Goal: Complete application form: Complete application form

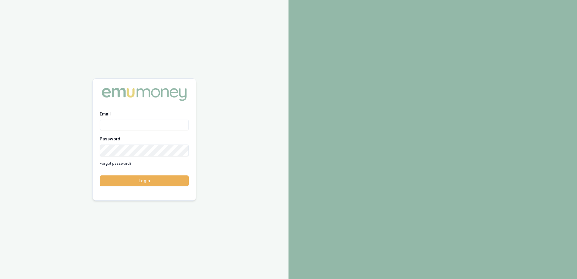
type input "rachael.connors@emumoney.com.au"
click at [155, 182] on button "Login" at bounding box center [144, 181] width 89 height 11
click at [148, 181] on button "Login" at bounding box center [144, 181] width 89 height 11
click at [143, 186] on button "Login" at bounding box center [144, 181] width 89 height 11
click at [148, 183] on button "Login" at bounding box center [144, 181] width 89 height 11
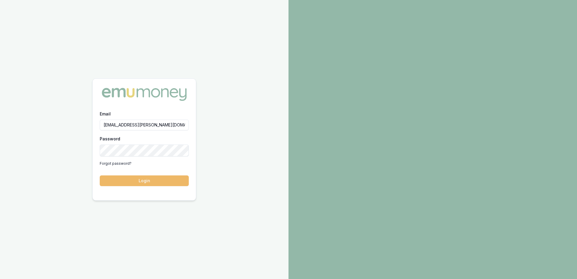
click at [143, 182] on button "Login" at bounding box center [144, 181] width 89 height 11
click at [146, 181] on button "Login" at bounding box center [144, 181] width 89 height 11
click at [138, 182] on button "Login" at bounding box center [144, 181] width 89 height 11
click at [68, 147] on div "Email rachael.connors@emumoney.com.au Password Forgot password? Login" at bounding box center [144, 139] width 289 height 279
click at [145, 183] on button "Login" at bounding box center [144, 181] width 89 height 11
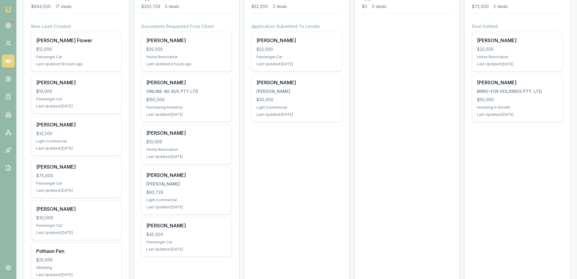
scroll to position [94, 0]
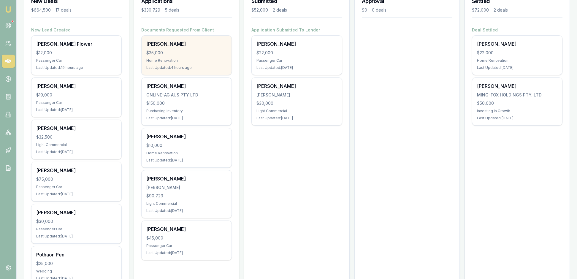
click at [200, 56] on div "$35,000" at bounding box center [186, 53] width 80 height 6
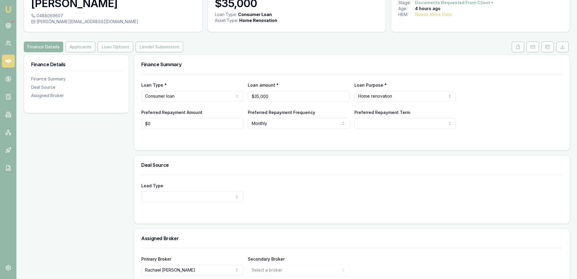
scroll to position [40, 0]
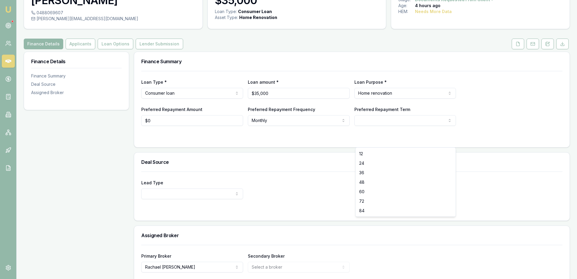
click at [448, 142] on html "Emu Broker Deals View D-QV3IT4DQ1Q [PERSON_NAME] Toggle Menu Customer [PERSON_N…" at bounding box center [288, 99] width 577 height 279
select select "84"
click at [167, 147] on div "Loan Type * Consumer loan Consumer loan Consumer asset Commercial loan Commerci…" at bounding box center [352, 109] width 436 height 76
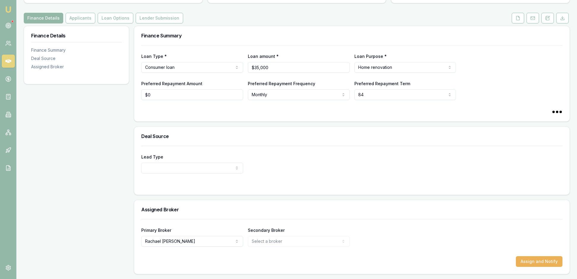
scroll to position [109, 0]
click at [238, 154] on html "Emu Broker Deals View D-QV3IT4DQ1Q [PERSON_NAME] Toggle Menu Customer [PERSON_N…" at bounding box center [288, 73] width 577 height 279
click at [343, 153] on html "Emu Broker Deals View D-QV3IT4DQ1Q [PERSON_NAME] Toggle Menu Customer [PERSON_N…" at bounding box center [288, 73] width 577 height 279
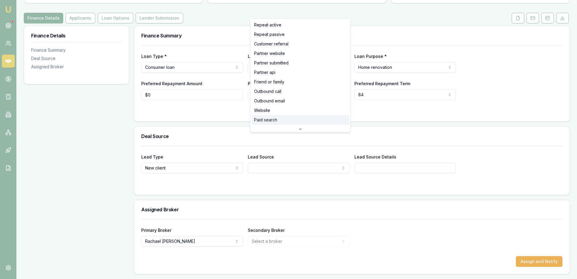
scroll to position [11, 0]
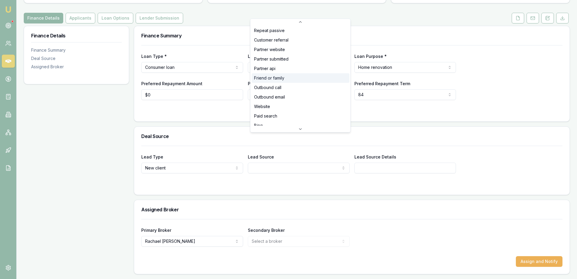
select select "FRIEND_OR_FAMILY"
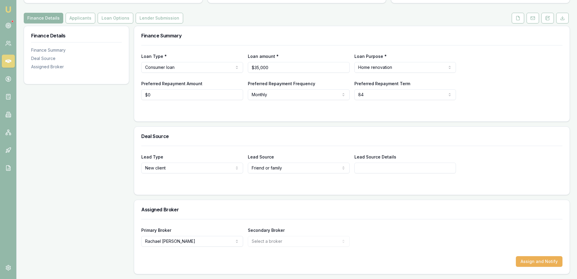
click at [282, 200] on div "Assigned Broker" at bounding box center [352, 209] width 436 height 19
click at [521, 256] on button "Assign and Notify" at bounding box center [539, 261] width 47 height 11
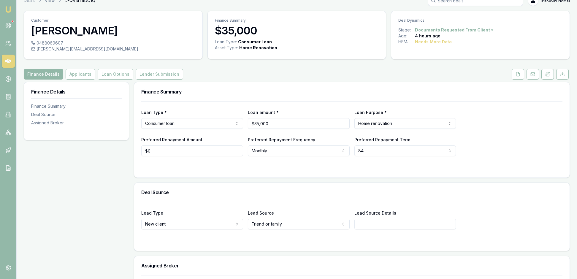
scroll to position [8, 0]
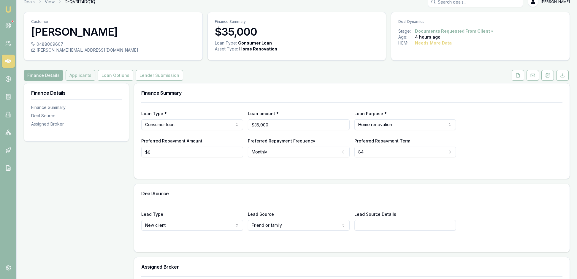
click at [91, 81] on button "Applicants" at bounding box center [81, 75] width 30 height 11
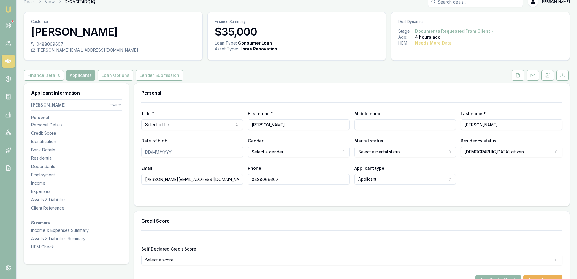
click at [237, 139] on html "Emu Broker Deals View D-QV3IT4DQ1Q [PERSON_NAME] Toggle Menu Customer [PERSON_N…" at bounding box center [288, 131] width 577 height 279
select select
click at [516, 78] on icon at bounding box center [518, 75] width 5 height 5
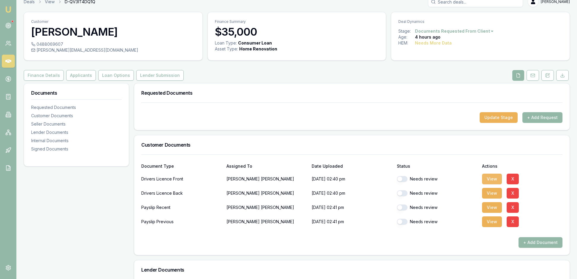
click at [494, 184] on button "View" at bounding box center [492, 179] width 20 height 11
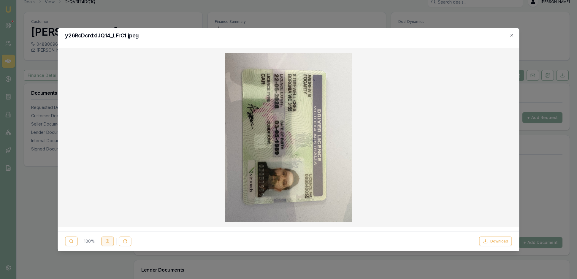
click at [110, 239] on icon at bounding box center [107, 241] width 5 height 5
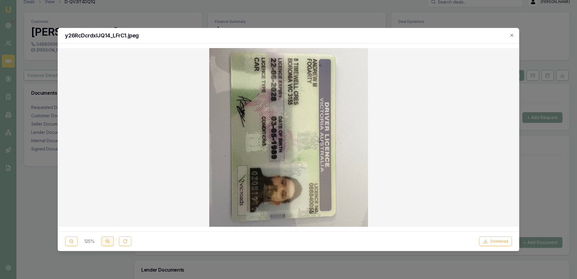
click at [110, 239] on icon at bounding box center [107, 241] width 5 height 5
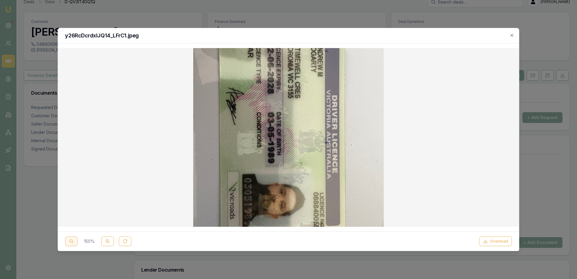
click at [73, 240] on circle at bounding box center [70, 241] width 3 height 3
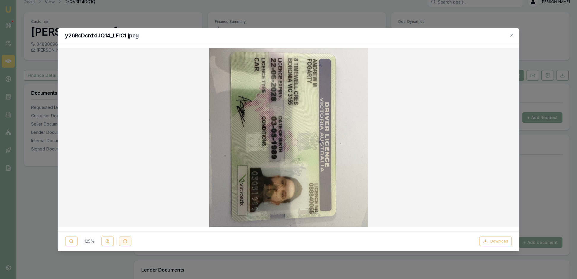
click at [131, 241] on button at bounding box center [125, 242] width 12 height 10
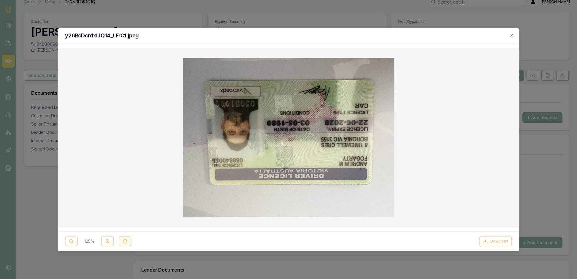
click at [131, 241] on button at bounding box center [125, 242] width 12 height 10
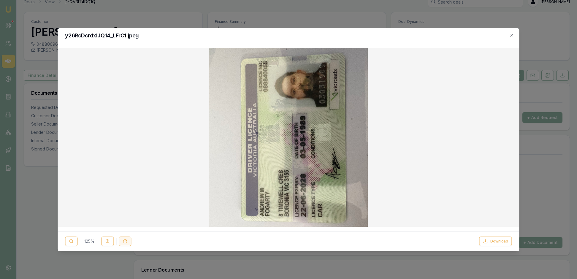
click at [131, 241] on button at bounding box center [125, 242] width 12 height 10
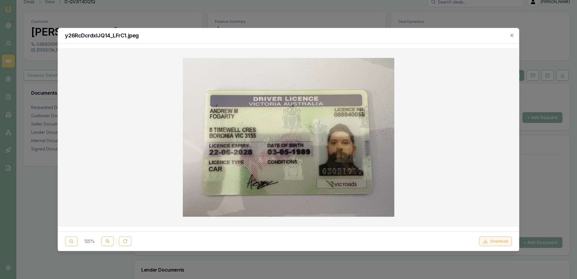
click at [490, 239] on button "Download" at bounding box center [496, 242] width 33 height 10
click at [513, 34] on icon "button" at bounding box center [512, 35] width 5 height 5
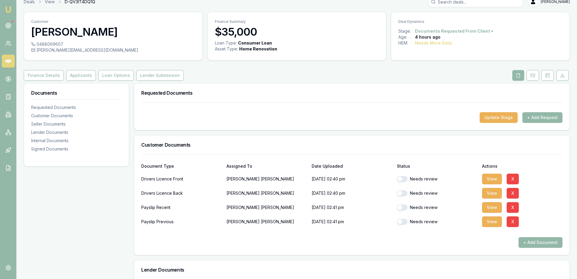
click at [405, 182] on button "button" at bounding box center [402, 179] width 11 height 6
click at [495, 199] on button "View" at bounding box center [492, 193] width 20 height 11
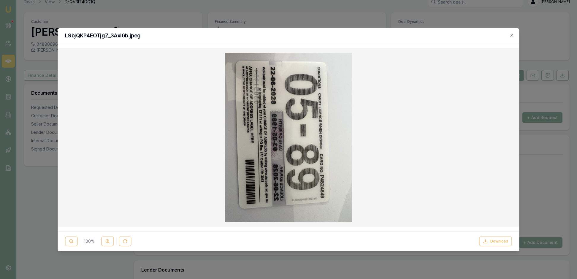
checkbox input "false"
checkbox input "true"
click at [131, 241] on button at bounding box center [125, 242] width 12 height 10
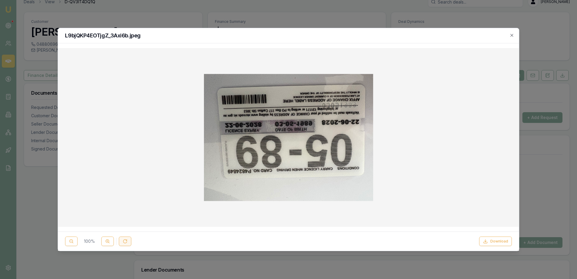
click at [131, 241] on button at bounding box center [125, 242] width 12 height 10
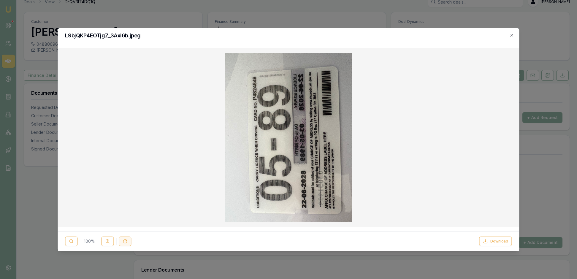
click at [131, 241] on button at bounding box center [125, 242] width 12 height 10
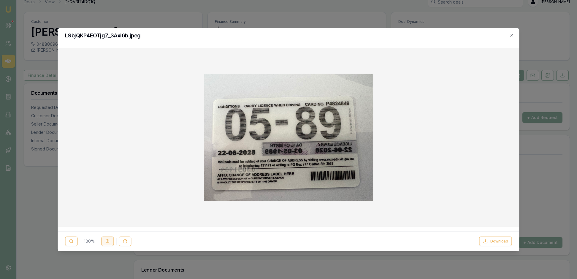
click at [110, 239] on icon at bounding box center [107, 241] width 5 height 5
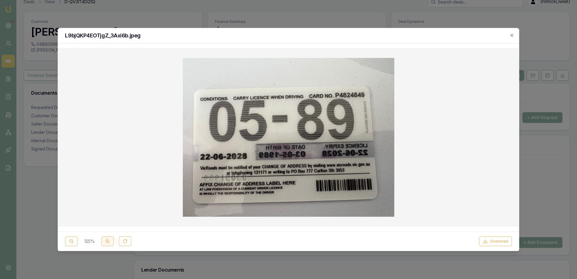
click at [110, 239] on icon at bounding box center [107, 241] width 5 height 5
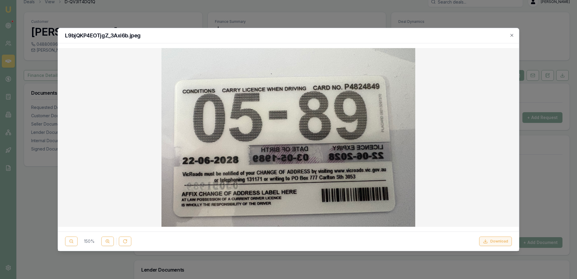
click at [486, 238] on button "Download" at bounding box center [496, 242] width 33 height 10
click at [511, 36] on icon "button" at bounding box center [512, 35] width 3 height 3
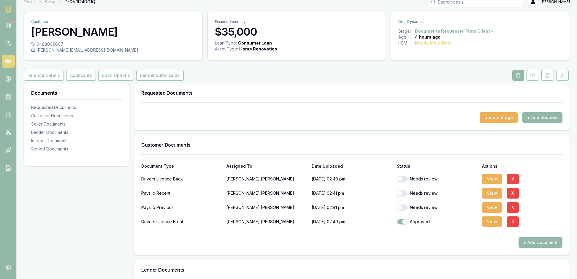
click at [407, 182] on button "button" at bounding box center [402, 179] width 11 height 6
checkbox input "false"
checkbox input "true"
click at [494, 199] on button "View" at bounding box center [492, 193] width 20 height 11
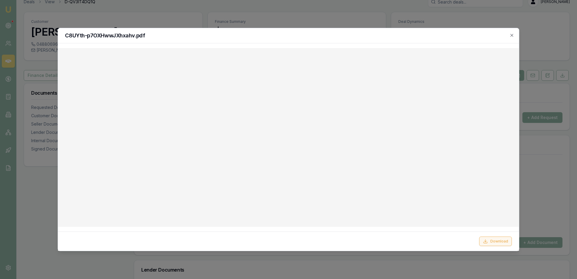
click at [493, 238] on button "Download" at bounding box center [496, 242] width 33 height 10
click at [497, 241] on button "Download" at bounding box center [496, 242] width 33 height 10
click at [510, 34] on icon "button" at bounding box center [512, 35] width 5 height 5
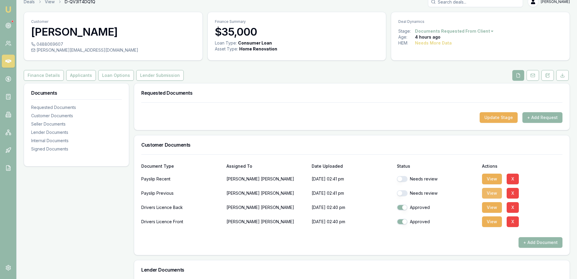
click at [492, 199] on button "View" at bounding box center [492, 193] width 20 height 11
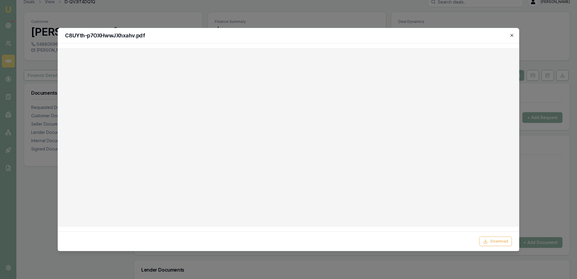
click at [512, 34] on icon "button" at bounding box center [512, 35] width 5 height 5
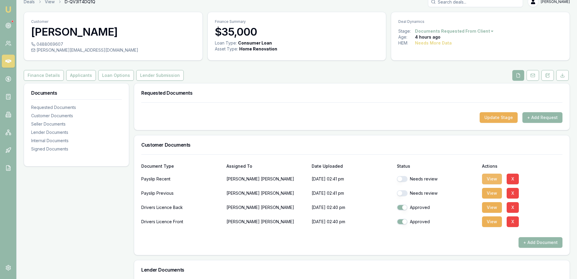
click at [497, 184] on button "View" at bounding box center [492, 179] width 20 height 11
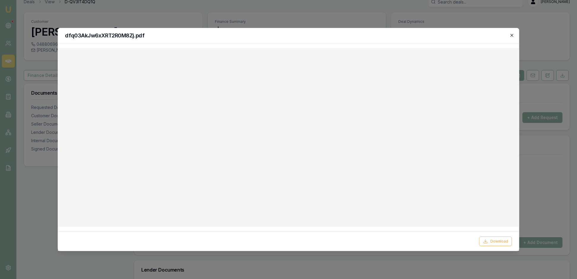
click at [512, 34] on icon "button" at bounding box center [512, 35] width 5 height 5
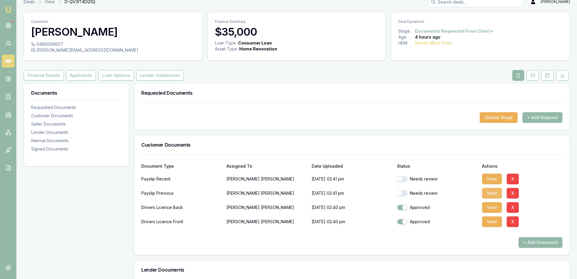
click at [497, 199] on button "View" at bounding box center [492, 193] width 20 height 11
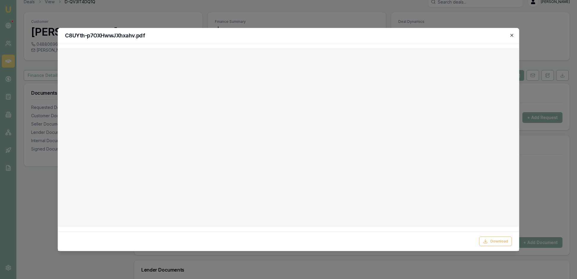
click at [514, 36] on icon "button" at bounding box center [512, 35] width 5 height 5
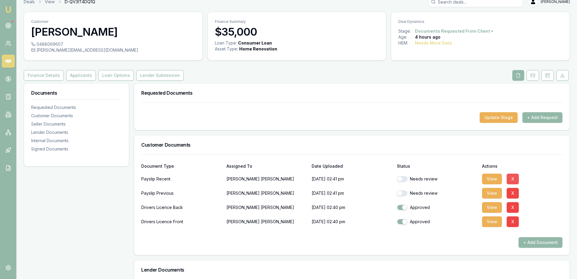
click at [518, 184] on button "X" at bounding box center [513, 179] width 12 height 11
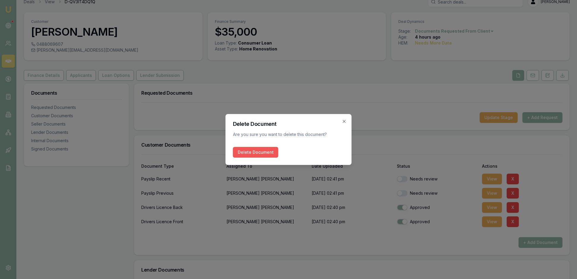
click at [261, 156] on button "Delete Document" at bounding box center [255, 152] width 45 height 11
checkbox input "true"
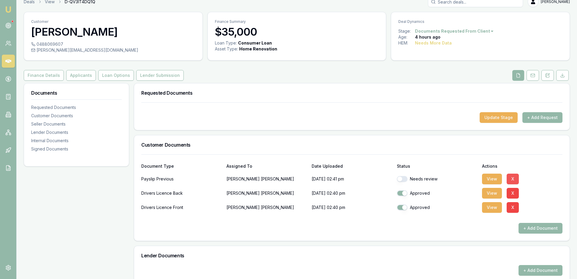
click at [519, 184] on button "X" at bounding box center [513, 179] width 12 height 11
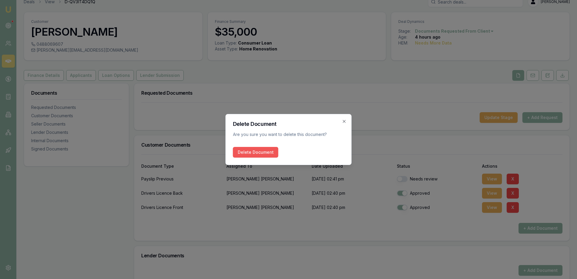
click at [268, 153] on button "Delete Document" at bounding box center [255, 152] width 45 height 11
checkbox input "true"
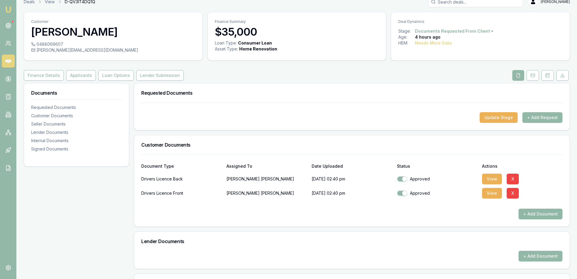
click at [528, 219] on button "+ Add Document" at bounding box center [541, 214] width 44 height 11
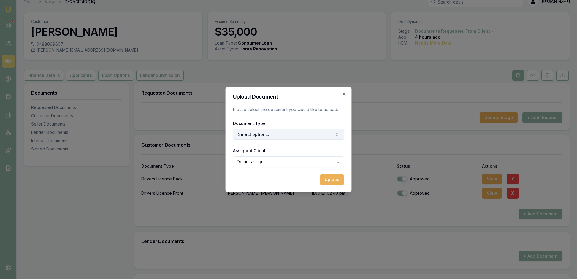
click at [336, 137] on icon "button" at bounding box center [337, 134] width 5 height 5
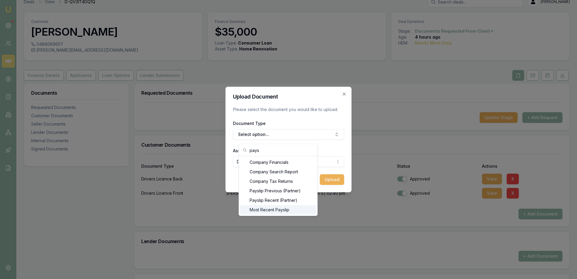
scroll to position [5, 0]
type input "pays"
click at [298, 209] on div "Most Recent Payslip" at bounding box center [278, 205] width 76 height 10
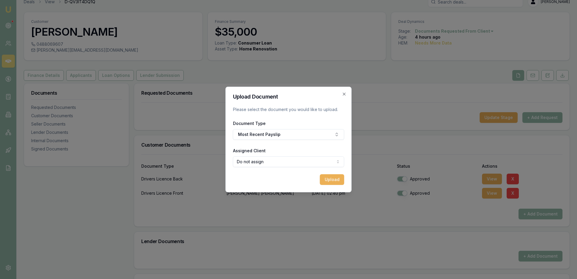
click at [339, 168] on body "Emu Broker Deals View D-QV3IT4DQ1Q [PERSON_NAME] Toggle Menu Customer [PERSON_N…" at bounding box center [288, 131] width 577 height 279
select select "U-1ODVH4G6PT"
click at [333, 185] on button "Upload" at bounding box center [332, 179] width 24 height 11
click at [344, 92] on icon "button" at bounding box center [344, 94] width 5 height 5
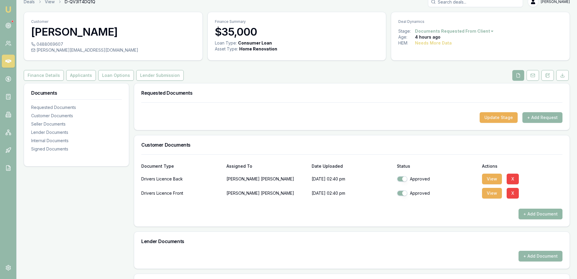
click at [527, 219] on button "+ Add Document" at bounding box center [541, 214] width 44 height 11
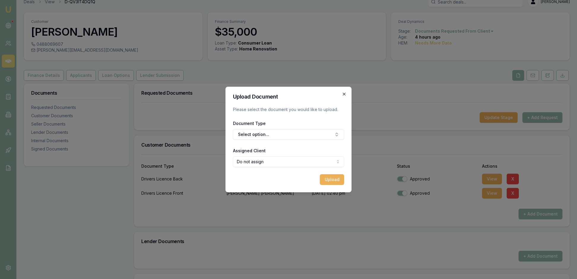
click at [344, 93] on icon "button" at bounding box center [344, 94] width 3 height 3
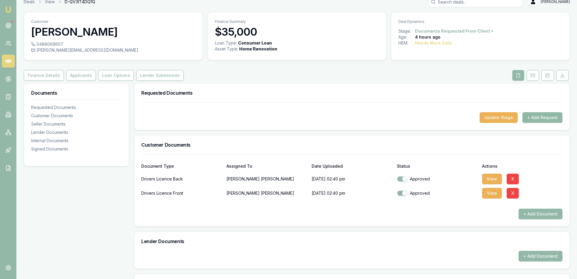
click at [532, 123] on button "+ Add Request" at bounding box center [543, 117] width 40 height 11
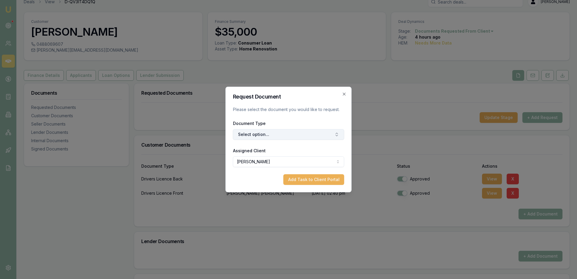
click at [336, 136] on icon "button" at bounding box center [337, 134] width 5 height 5
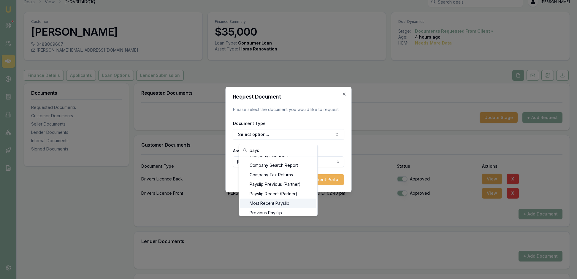
scroll to position [26, 0]
type input "pays"
click at [305, 198] on div "Most Recent Payslip" at bounding box center [278, 194] width 76 height 10
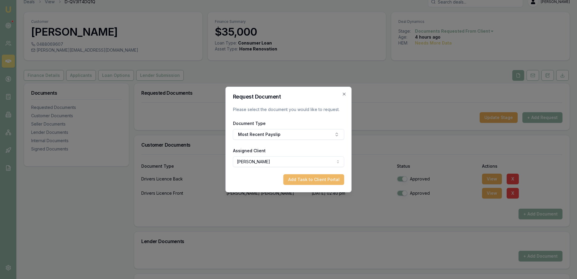
click at [314, 184] on button "Add Task to Client Portal" at bounding box center [314, 179] width 61 height 11
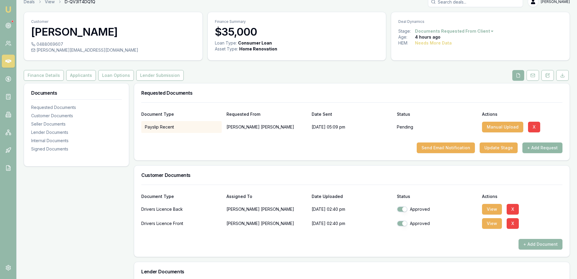
click at [534, 153] on button "+ Add Request" at bounding box center [543, 148] width 40 height 11
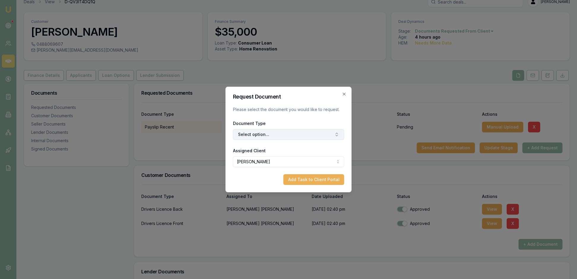
click at [336, 134] on icon "button" at bounding box center [337, 134] width 5 height 5
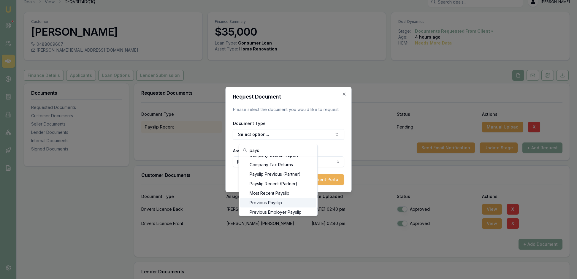
type input "pays"
click at [303, 208] on div "Previous Payslip" at bounding box center [278, 203] width 76 height 10
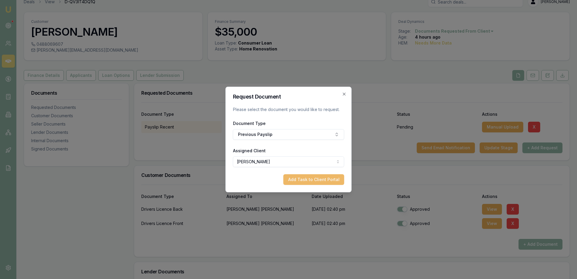
click at [316, 185] on button "Add Task to Client Portal" at bounding box center [314, 179] width 61 height 11
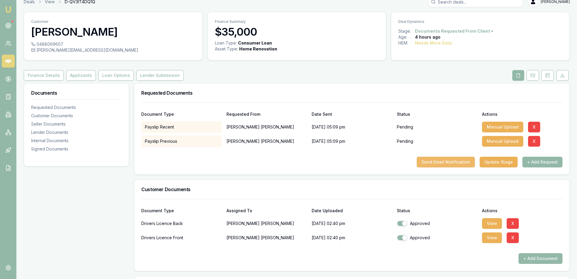
click at [424, 168] on button "Send Email Notification" at bounding box center [446, 162] width 58 height 11
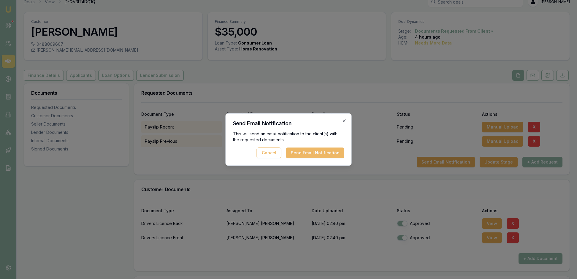
click at [308, 153] on button "Send Email Notification" at bounding box center [315, 153] width 58 height 11
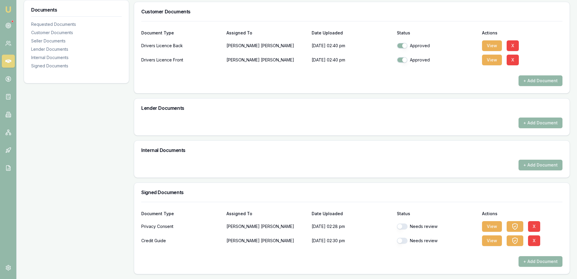
scroll to position [249, 0]
click at [498, 221] on button "View" at bounding box center [492, 226] width 20 height 11
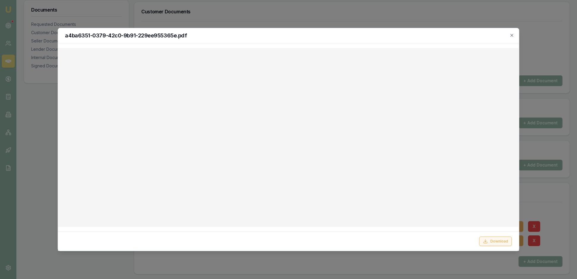
click at [482, 241] on button "Download" at bounding box center [496, 242] width 33 height 10
click at [513, 36] on icon "button" at bounding box center [512, 35] width 5 height 5
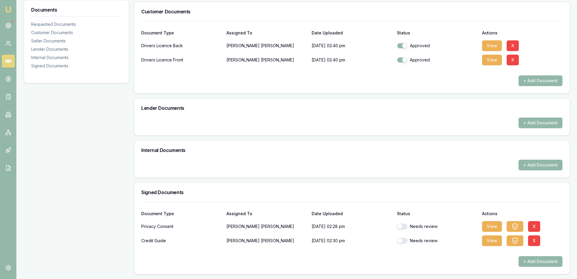
click at [407, 221] on div "Needs review" at bounding box center [437, 227] width 80 height 12
click at [406, 224] on button "button" at bounding box center [402, 227] width 11 height 6
click at [492, 236] on button "View" at bounding box center [492, 241] width 20 height 11
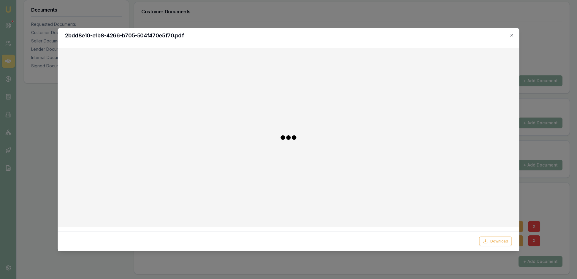
checkbox input "false"
checkbox input "true"
click at [497, 237] on button "Download" at bounding box center [496, 242] width 33 height 10
click at [511, 35] on icon "button" at bounding box center [512, 35] width 5 height 5
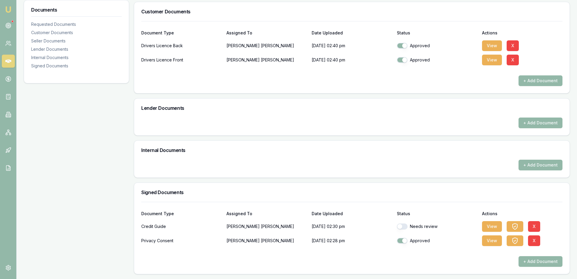
click at [403, 224] on button "button" at bounding box center [402, 227] width 11 height 6
checkbox input "true"
click at [440, 118] on div "+ Add Document" at bounding box center [351, 123] width 421 height 11
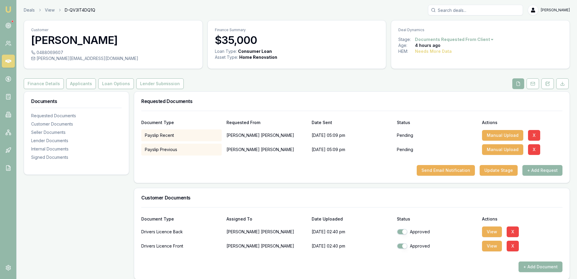
scroll to position [0, 0]
click at [96, 89] on button "Applicants" at bounding box center [81, 83] width 30 height 11
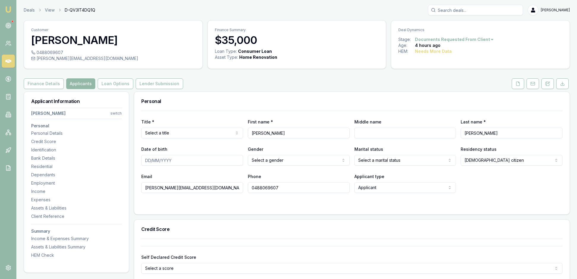
click at [343, 181] on html "Emu Broker Deals View D-QV3IT4DQ1Q [PERSON_NAME] Toggle Menu Customer [PERSON_N…" at bounding box center [288, 139] width 577 height 279
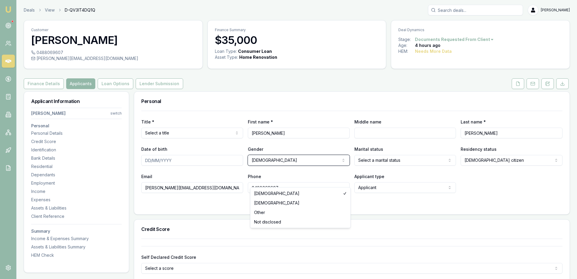
click at [526, 216] on html "Emu Broker Deals View D-QV3IT4DQ1Q [PERSON_NAME] Toggle Menu Customer [PERSON_N…" at bounding box center [288, 139] width 577 height 279
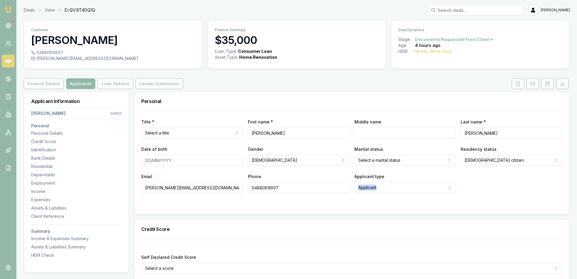
click at [526, 193] on div "Email [PERSON_NAME][EMAIL_ADDRESS][DOMAIN_NAME] Phone [PHONE_NUMBER] Applicant …" at bounding box center [351, 183] width 421 height 20
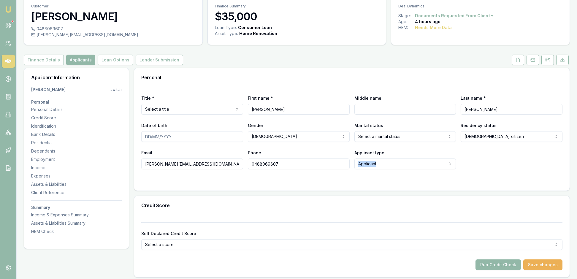
scroll to position [13, 0]
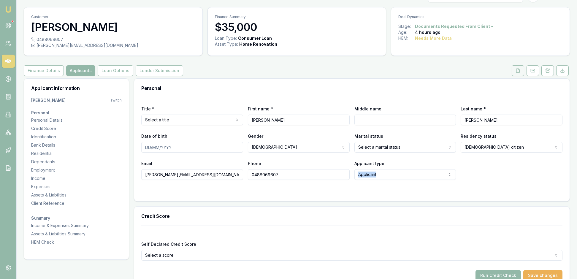
click at [516, 73] on icon at bounding box center [518, 70] width 5 height 5
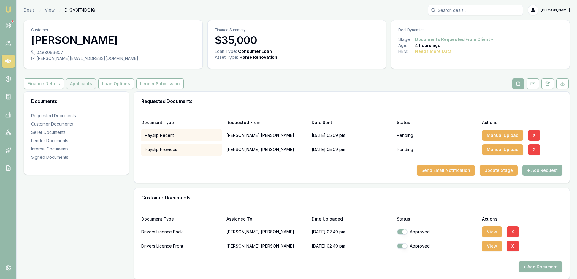
click at [96, 89] on button "Applicants" at bounding box center [81, 83] width 30 height 11
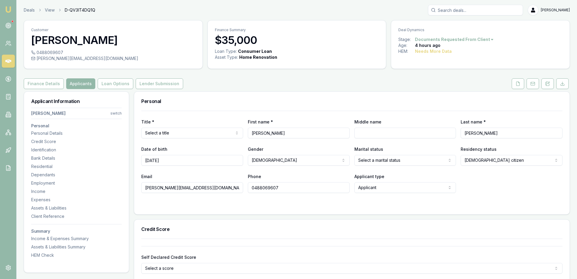
type input "[DATE]"
click at [448, 179] on html "Emu Broker Deals View D-QV3IT4DQ1Q [PERSON_NAME] Toggle Menu Customer [PERSON_N…" at bounding box center [288, 139] width 577 height 279
select select "DE_FACTO"
click at [236, 148] on html "Emu Broker Deals View D-QV3IT4DQ1Q [PERSON_NAME] Toggle Menu Customer [PERSON_N…" at bounding box center [288, 139] width 577 height 279
type input "M"
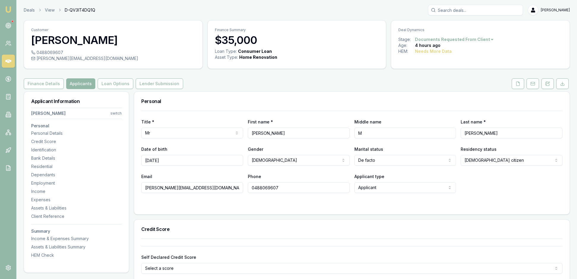
click at [405, 214] on div "Title * Mr Mr Mrs Miss Ms Dr Prof First name * [PERSON_NAME] Middle name M Last…" at bounding box center [352, 163] width 436 height 104
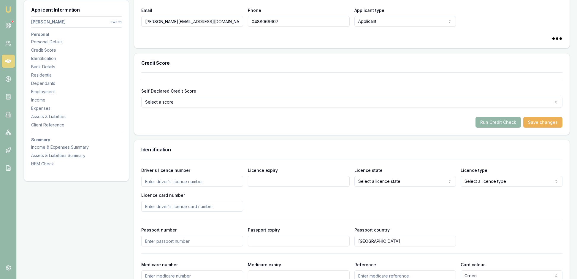
scroll to position [179, 0]
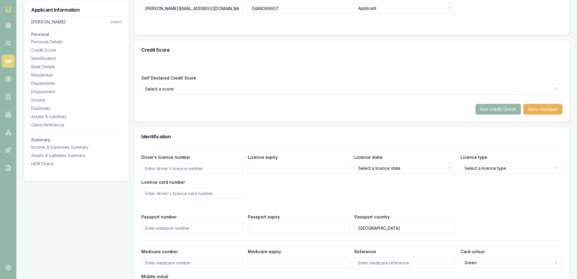
click at [422, 146] on div "Identification" at bounding box center [352, 136] width 436 height 19
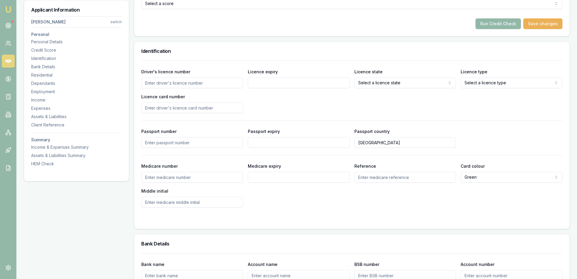
scroll to position [266, 0]
click at [162, 87] on input "Driver's licence number" at bounding box center [192, 81] width 102 height 11
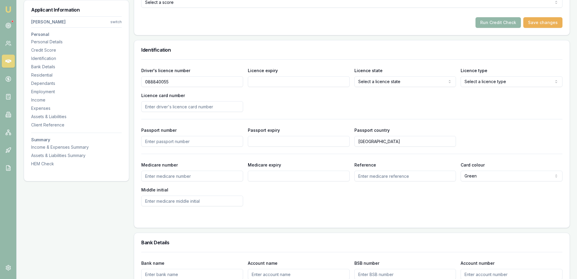
type input "088840055"
click at [271, 87] on input "Licence expiry" at bounding box center [299, 81] width 102 height 11
type input "[DATE]"
select select "VIC"
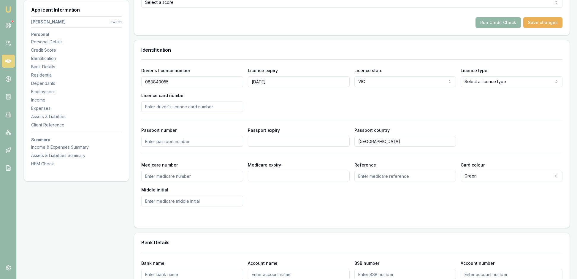
select select "OPEN_LICENCE"
click at [156, 112] on input "Licence card number" at bounding box center [192, 106] width 102 height 11
type input "P4824849"
click at [305, 206] on div "Medicare number Medicare expiry Reference Card colour Green Green Blue Yellow M…" at bounding box center [351, 183] width 421 height 45
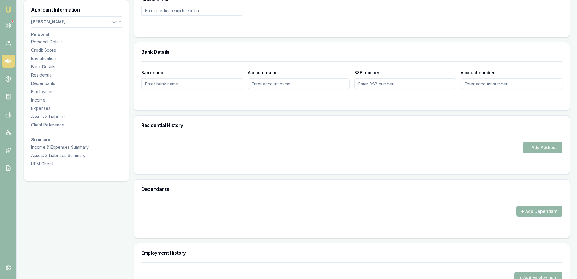
scroll to position [463, 0]
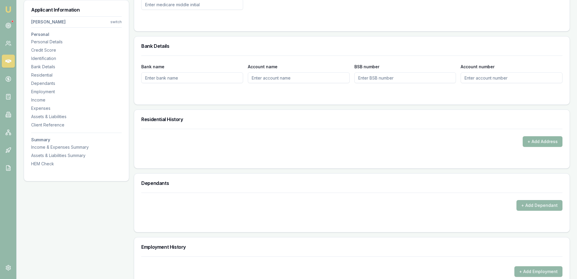
click at [543, 147] on button "+ Add Address" at bounding box center [543, 141] width 40 height 11
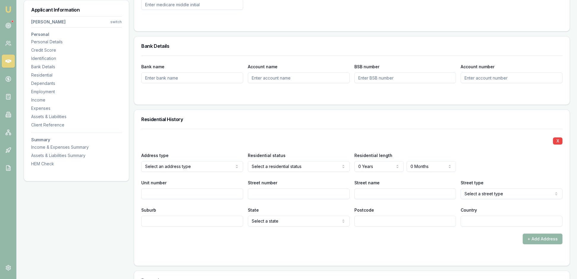
click at [519, 208] on div "X Address type Select an address type Current Previous Residential status Selec…" at bounding box center [351, 178] width 421 height 98
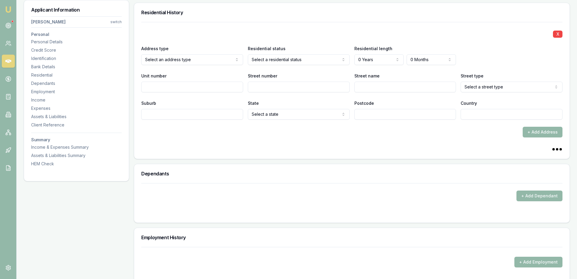
scroll to position [574, 0]
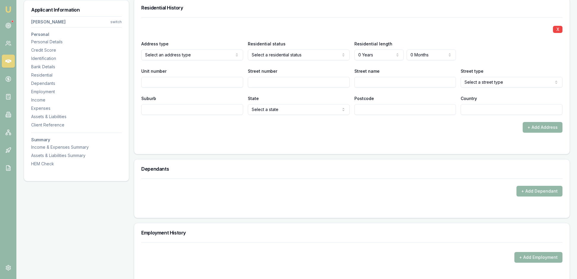
select select "3"
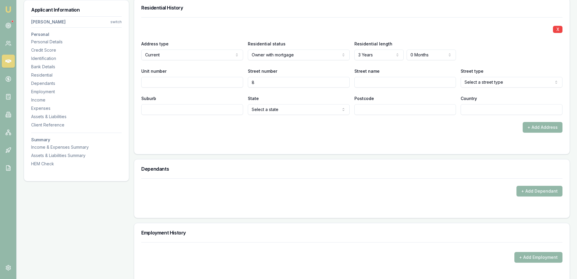
type input "8"
type input "Timewell"
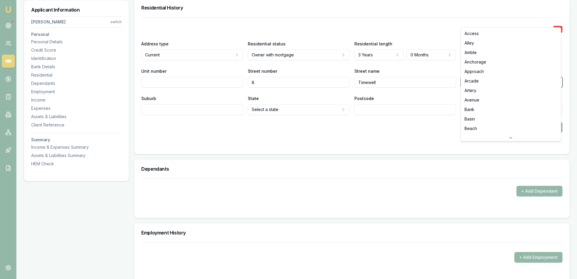
drag, startPoint x: 548, startPoint y: 162, endPoint x: 428, endPoint y: 100, distance: 134.7
select select "Circuit"
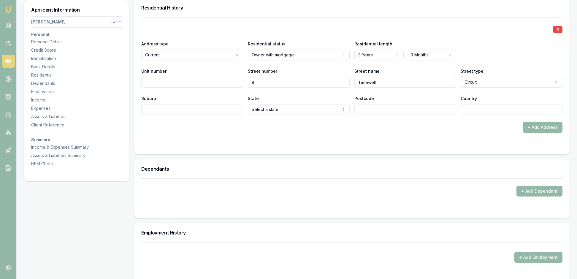
click at [499, 17] on div "Residential History" at bounding box center [352, 7] width 436 height 19
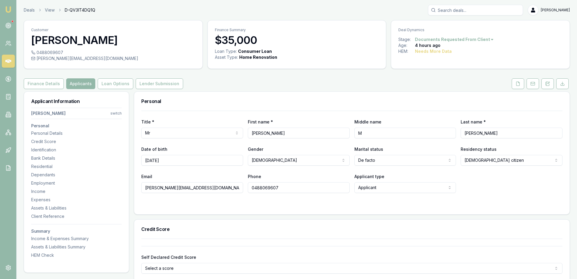
scroll to position [0, 0]
click at [516, 86] on icon at bounding box center [518, 83] width 5 height 5
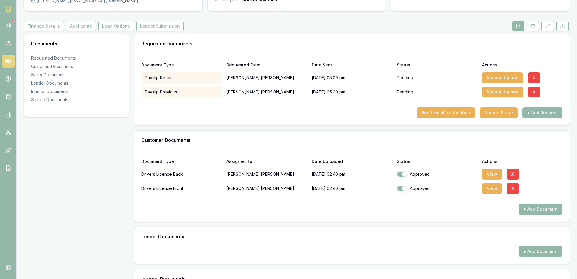
scroll to position [71, 0]
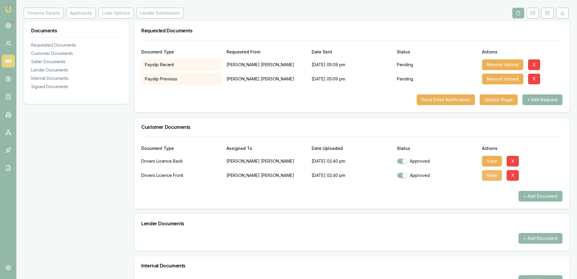
click at [492, 181] on button "View" at bounding box center [492, 175] width 20 height 11
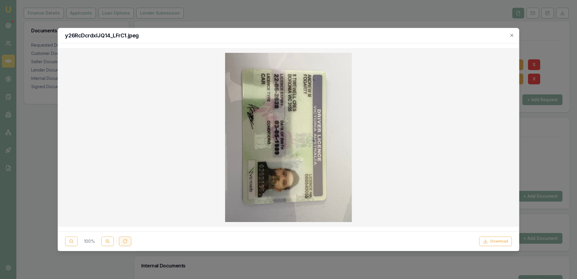
click at [131, 239] on button at bounding box center [125, 242] width 12 height 10
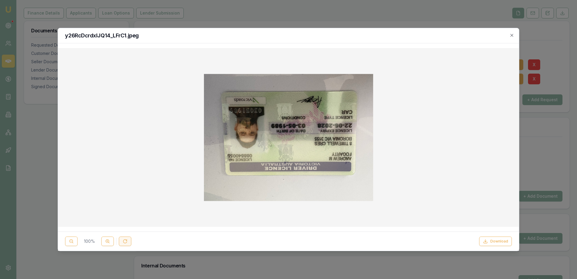
click at [131, 239] on button at bounding box center [125, 242] width 12 height 10
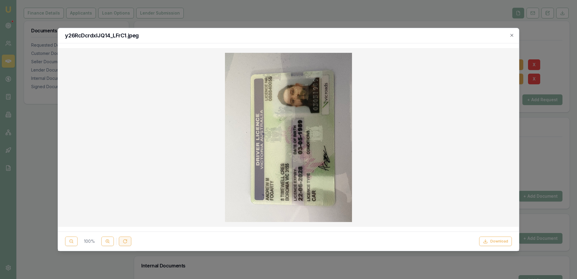
click at [131, 239] on button at bounding box center [125, 242] width 12 height 10
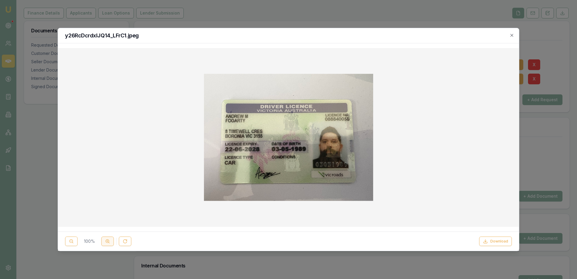
click at [110, 239] on icon at bounding box center [107, 241] width 5 height 5
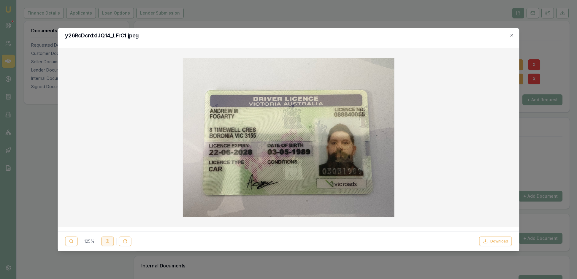
click at [110, 239] on icon at bounding box center [107, 241] width 5 height 5
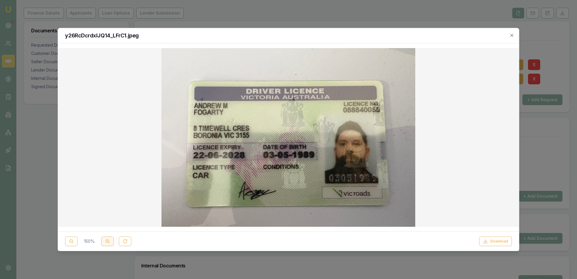
click at [110, 239] on icon at bounding box center [107, 241] width 5 height 5
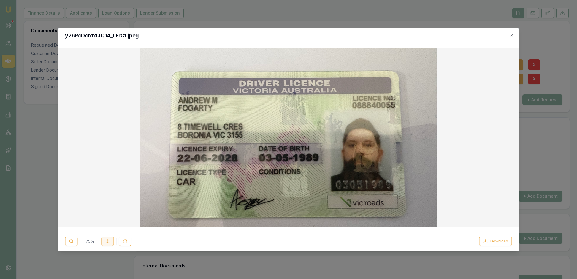
click at [110, 239] on icon at bounding box center [107, 241] width 5 height 5
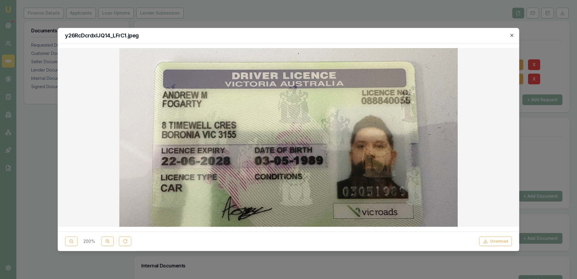
click at [510, 36] on icon "button" at bounding box center [512, 35] width 5 height 5
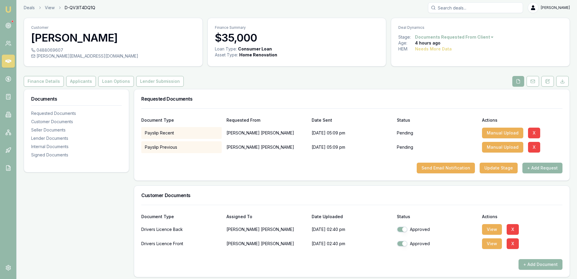
scroll to position [-1, 0]
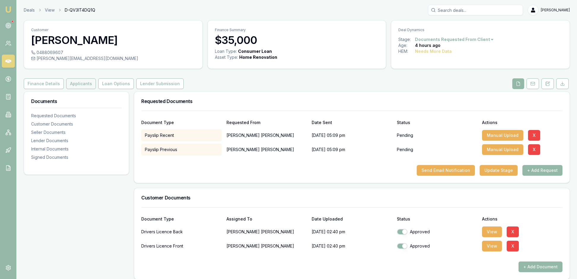
click at [96, 89] on button "Applicants" at bounding box center [81, 83] width 30 height 11
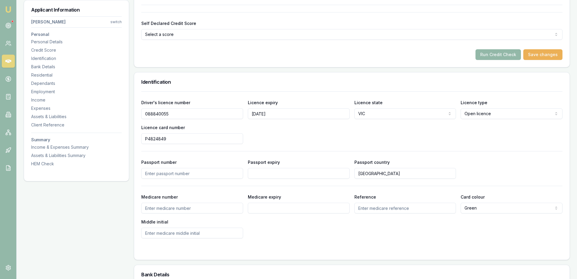
scroll to position [235, 0]
click at [314, 143] on div "Driver's licence number [DRIVERS_LICENSE_NUMBER] Licence expiry [DATE] Licence …" at bounding box center [351, 120] width 421 height 45
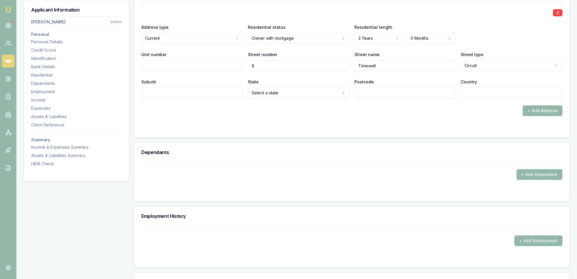
scroll to position [594, 0]
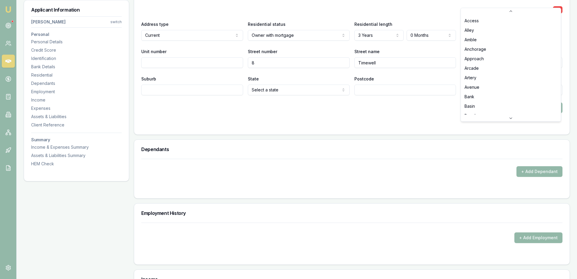
select select "Crescent"
click at [195, 113] on div "+ Add Address" at bounding box center [351, 107] width 421 height 11
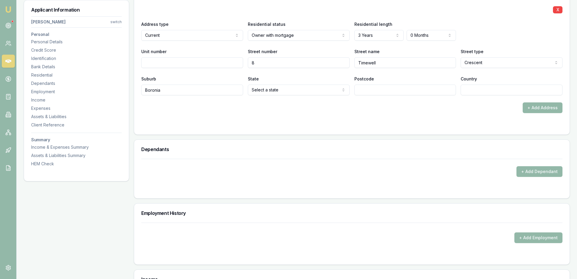
type input "Boronia"
select select "VIC"
type input "3155"
click at [429, 127] on form "X Address type Current Current Previous Residential status Owner with mortgage …" at bounding box center [351, 63] width 421 height 130
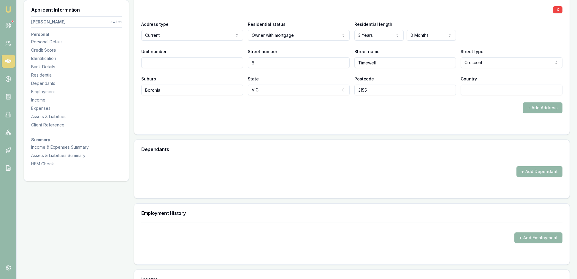
click at [483, 113] on div "X Address type Current Current Previous Residential status Owner with mortgage …" at bounding box center [351, 56] width 421 height 116
type input "[GEOGRAPHIC_DATA]"
click at [478, 113] on div "+ Add Address" at bounding box center [351, 107] width 421 height 11
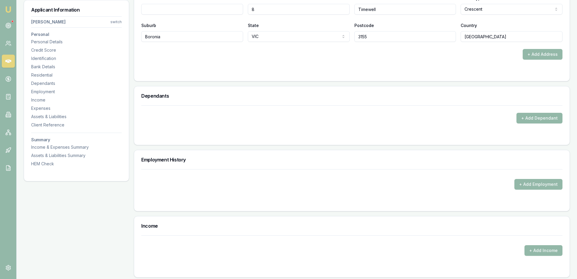
scroll to position [656, 0]
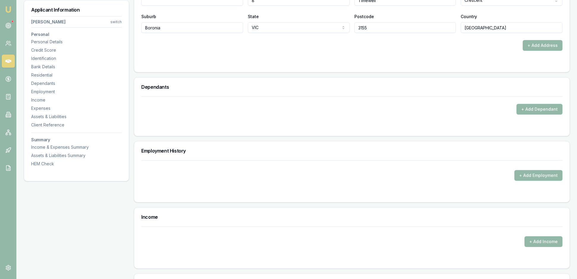
click at [492, 65] on div at bounding box center [351, 62] width 421 height 5
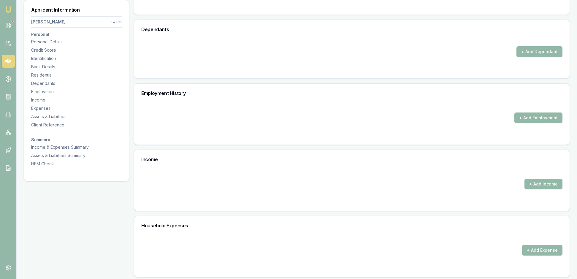
scroll to position [731, 0]
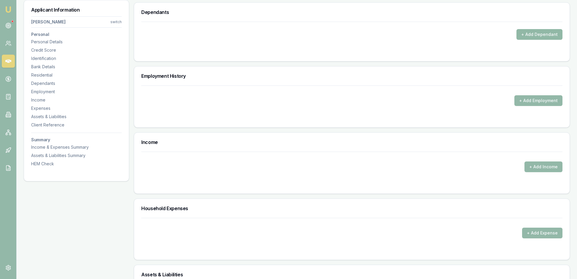
click at [529, 40] on button "+ Add Dependant" at bounding box center [540, 34] width 46 height 11
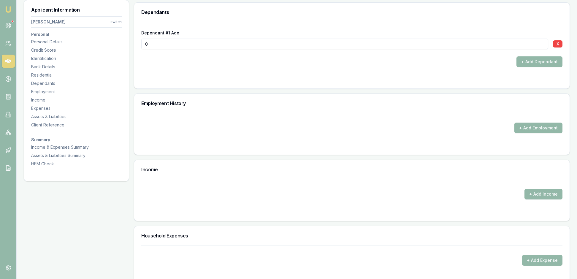
click at [162, 49] on input "0" at bounding box center [344, 44] width 407 height 11
drag, startPoint x: 162, startPoint y: 143, endPoint x: 147, endPoint y: 141, distance: 15.5
click at [147, 49] on input "0" at bounding box center [344, 44] width 407 height 11
type input "1"
click at [535, 67] on button "+ Add Dependant" at bounding box center [540, 61] width 46 height 11
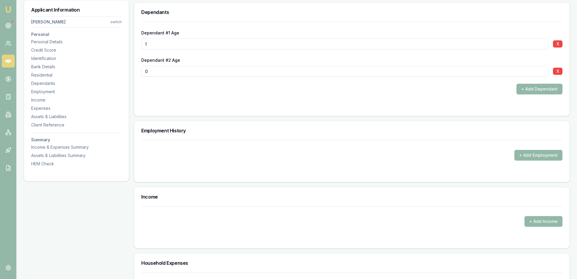
drag, startPoint x: 156, startPoint y: 171, endPoint x: 146, endPoint y: 170, distance: 10.1
click at [146, 77] on input "0" at bounding box center [344, 71] width 407 height 11
type input "5"
click at [533, 94] on button "+ Add Dependant" at bounding box center [540, 89] width 46 height 11
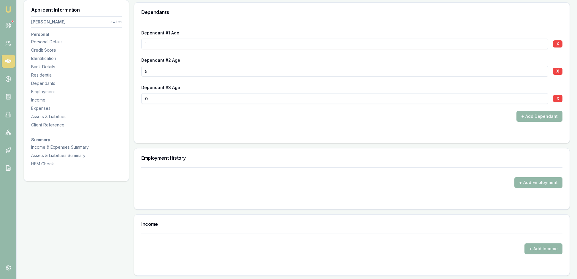
drag, startPoint x: 158, startPoint y: 201, endPoint x: 146, endPoint y: 201, distance: 11.9
click at [146, 104] on input "0" at bounding box center [344, 98] width 407 height 11
drag, startPoint x: 156, startPoint y: 201, endPoint x: 144, endPoint y: 201, distance: 11.3
click at [144, 143] on div "Dependant #1 Age [DEMOGRAPHIC_DATA] X Dependant #2 Age [DEMOGRAPHIC_DATA] X Dep…" at bounding box center [352, 82] width 436 height 121
type input "9"
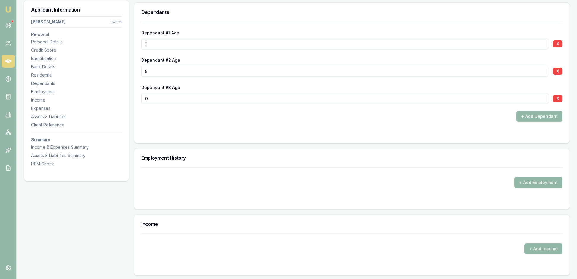
click at [240, 136] on div at bounding box center [351, 133] width 421 height 5
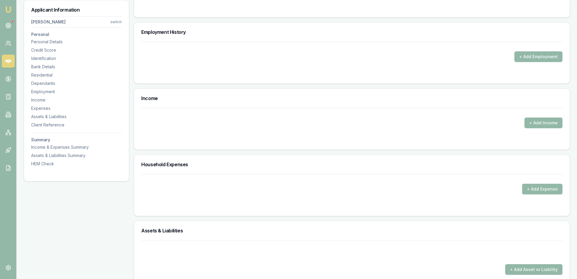
scroll to position [873, 0]
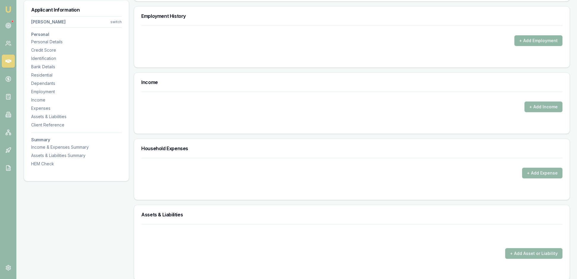
click at [530, 46] on button "+ Add Employment" at bounding box center [539, 40] width 48 height 11
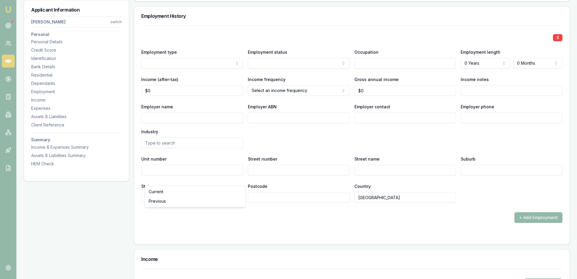
click at [377, 69] on input "text" at bounding box center [406, 63] width 102 height 11
type input "7"
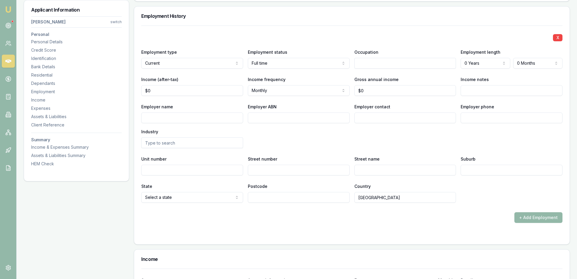
select select "7"
click at [367, 69] on input "text" at bounding box center [406, 63] width 102 height 11
type input "Senior Project Officer"
type input "VACCHO"
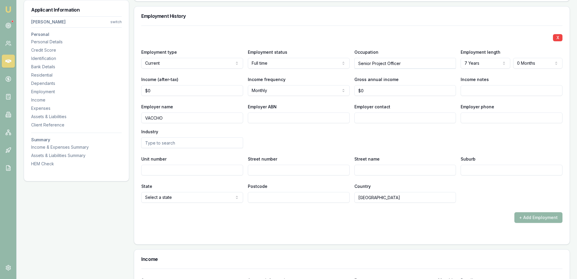
click at [271, 123] on input "Employer ABN" at bounding box center [299, 118] width 102 height 11
type input "67498114972"
click at [374, 123] on input "Employer contact" at bounding box center [406, 118] width 102 height 11
paste input "0488 047 101"
type input "0"
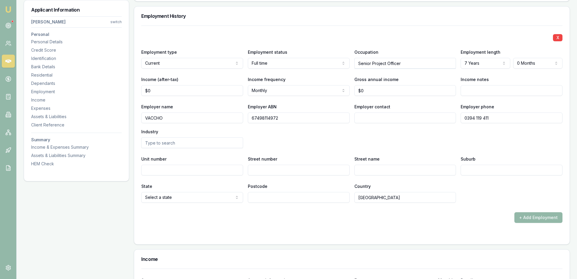
type input "0394 119 411"
click at [172, 148] on input "text" at bounding box center [192, 143] width 102 height 11
type input "A"
type input "Not for [GEOGRAPHIC_DATA]"
click at [343, 148] on div "Employer name VACCHO Employer ABN 67498114972 Employer contact Employer phone […" at bounding box center [351, 125] width 421 height 45
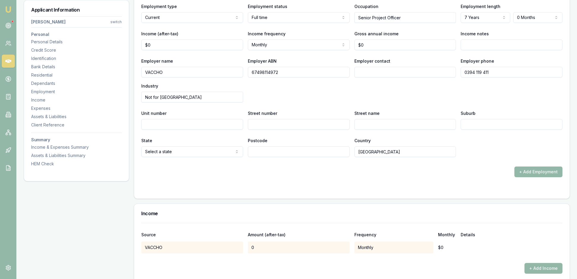
scroll to position [925, 0]
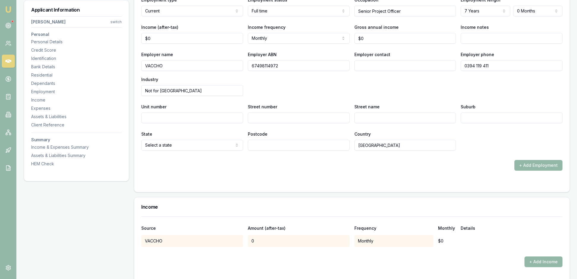
drag, startPoint x: 184, startPoint y: 214, endPoint x: 136, endPoint y: 214, distance: 47.5
click at [136, 192] on div "Employment History X Employment type Current Current Previous Employment status…" at bounding box center [352, 73] width 436 height 238
drag, startPoint x: 219, startPoint y: 213, endPoint x: 166, endPoint y: 213, distance: 53.5
click at [166, 96] on input "[GEOGRAPHIC_DATA]" at bounding box center [192, 90] width 102 height 11
type input "Health organisation"
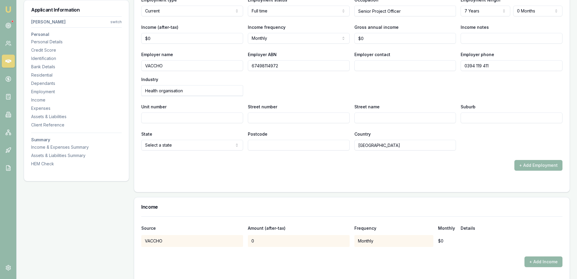
click at [286, 96] on div "Employer name VACCHO Employer ABN 67498114972 Employer contact Employer phone […" at bounding box center [351, 73] width 421 height 45
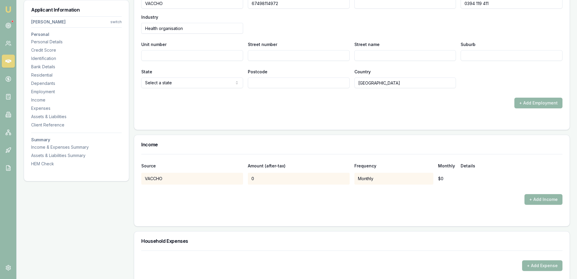
scroll to position [1001, 0]
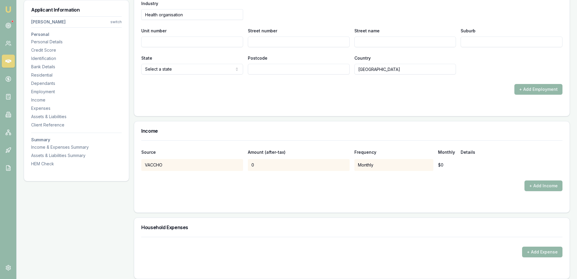
type input "0"
drag, startPoint x: 370, startPoint y: 80, endPoint x: 358, endPoint y: 78, distance: 12.6
paste input "108675.00"
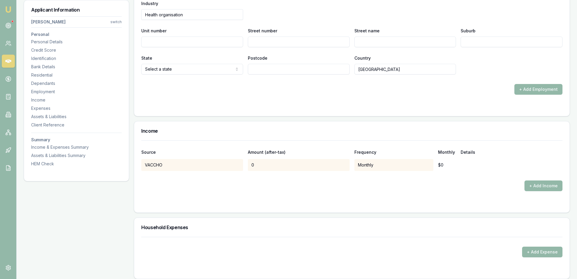
type input "$108,675"
type input "0"
drag, startPoint x: 159, startPoint y: 81, endPoint x: 143, endPoint y: 81, distance: 15.4
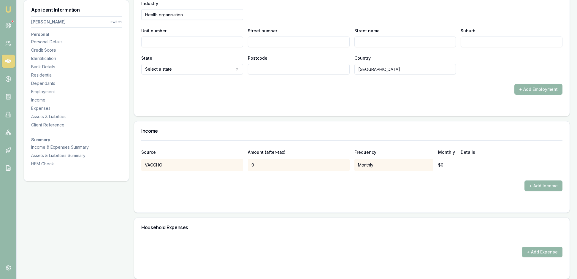
click at [143, 81] on div "X Employment type Current Current Previous Employment status [DEMOGRAPHIC_DATA]…" at bounding box center [352, 6] width 436 height 219
